Goal: Task Accomplishment & Management: Use online tool/utility

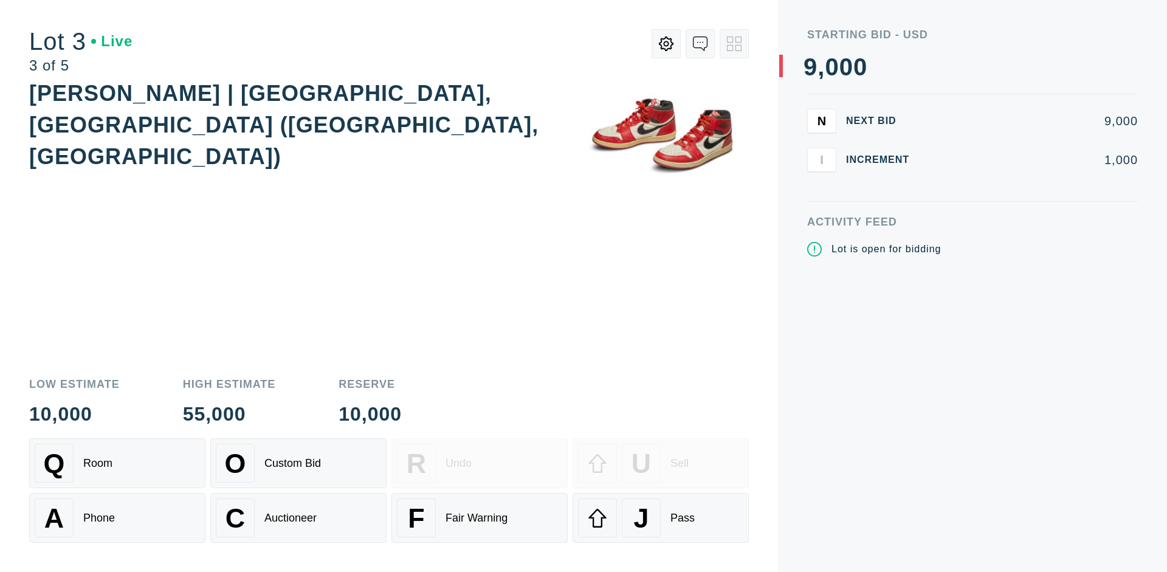
click at [660, 518] on div "J Pass" at bounding box center [660, 517] width 165 height 39
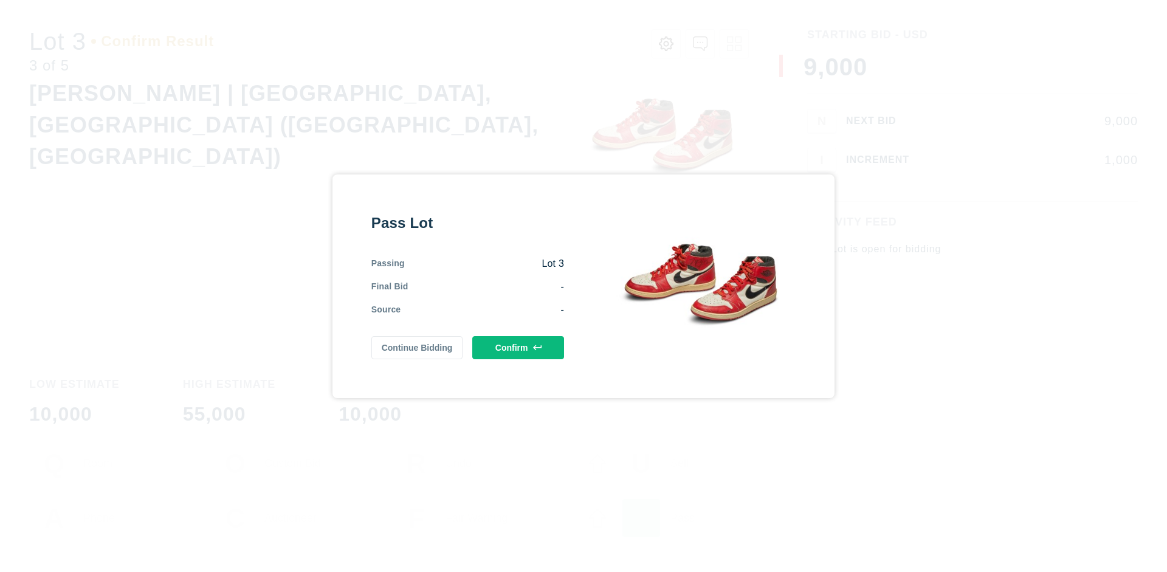
click at [518, 345] on button "Confirm" at bounding box center [518, 347] width 92 height 23
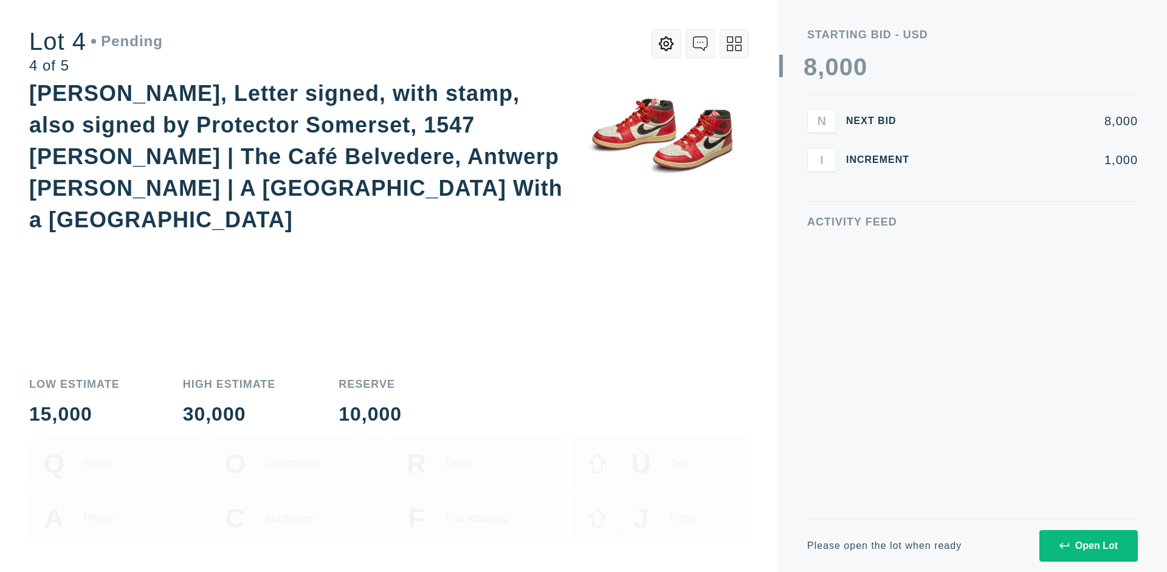
click at [734, 44] on icon at bounding box center [734, 43] width 15 height 15
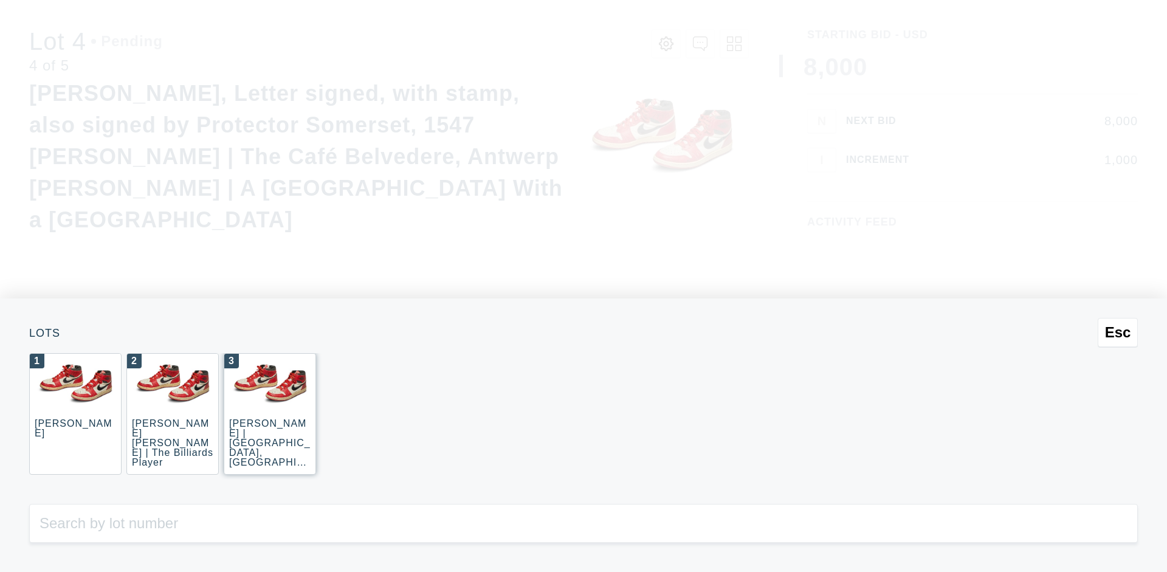
click at [270, 414] on div "3 JOAQUÍN SOROLLA | La Caleta, Málaga (La Caleta Beach, Málaga)" at bounding box center [270, 414] width 92 height 122
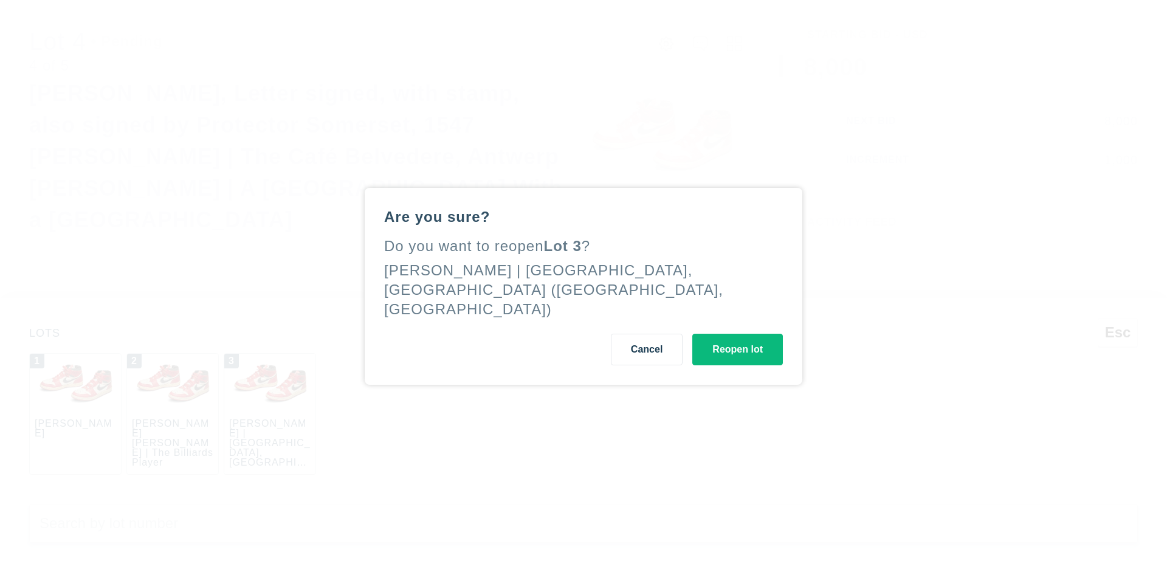
click at [737, 338] on button "Reopen lot" at bounding box center [737, 350] width 91 height 32
